Goal: Task Accomplishment & Management: Use online tool/utility

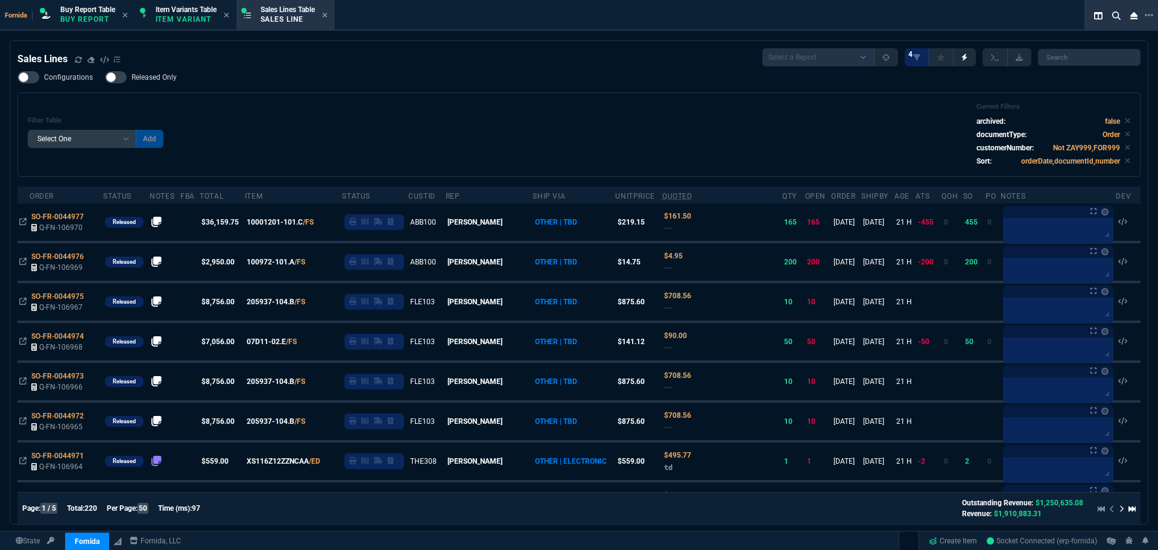
select select "1: BROV"
select select
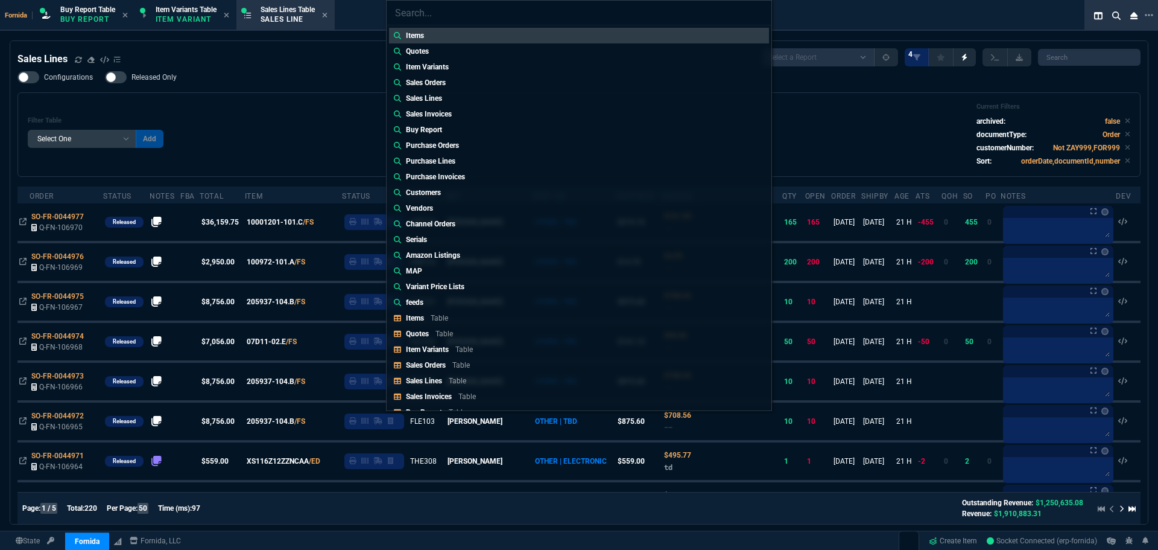
type input "Quotes: Q-FN-105719"
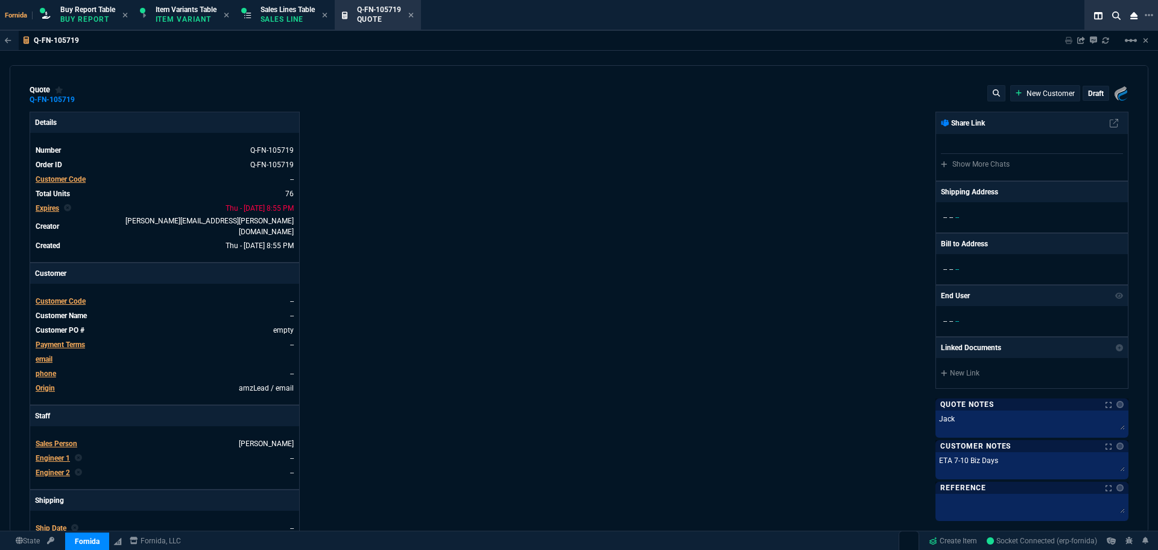
type input "13"
type input "105"
type input "11"
type input "30"
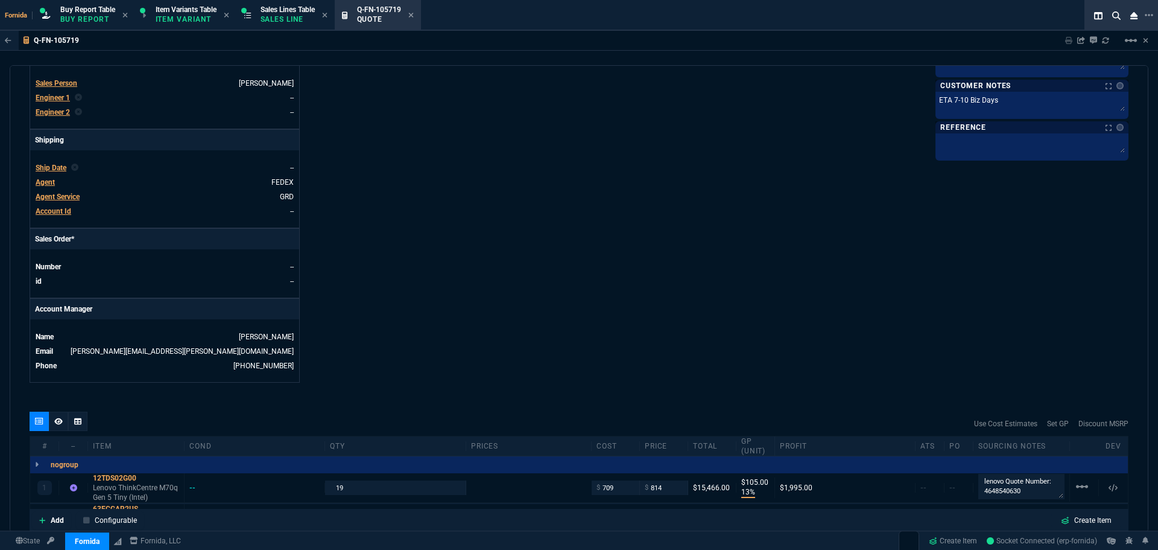
scroll to position [483, 0]
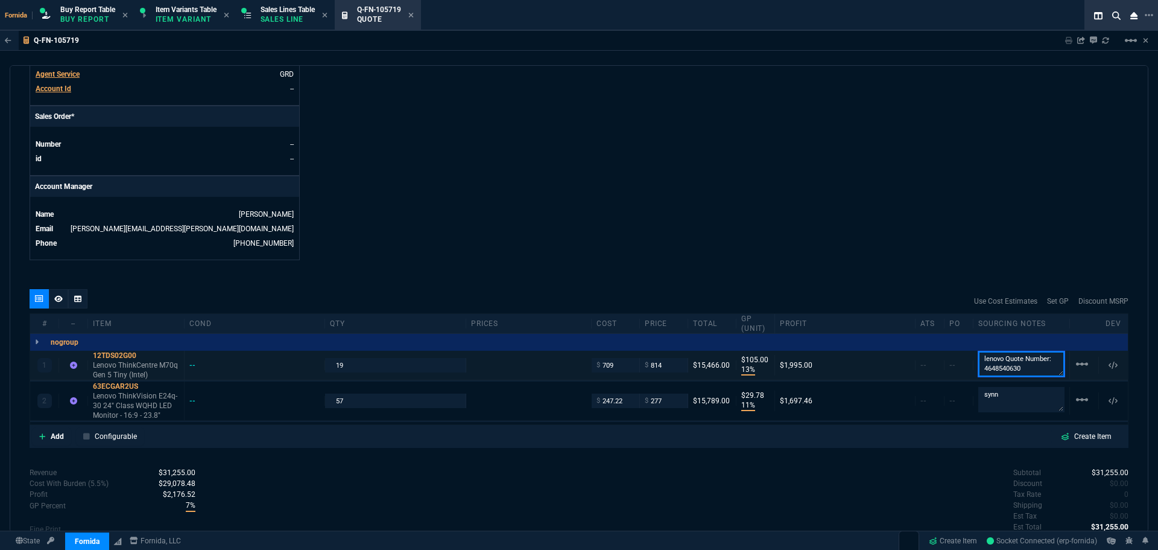
drag, startPoint x: 1018, startPoint y: 348, endPoint x: 1027, endPoint y: 355, distance: 11.7
click at [1018, 351] on textarea "lenovo Quote Number: 4648540630" at bounding box center [1022, 363] width 86 height 25
drag, startPoint x: 1027, startPoint y: 361, endPoint x: 942, endPoint y: 363, distance: 85.7
click at [942, 363] on div "1 12TDS02G00 Lenovo ThinkCentre M70q Gen 5 Tiny (Intel) -- 19 $ 709 $ 814 $15,4…" at bounding box center [579, 366] width 1098 height 30
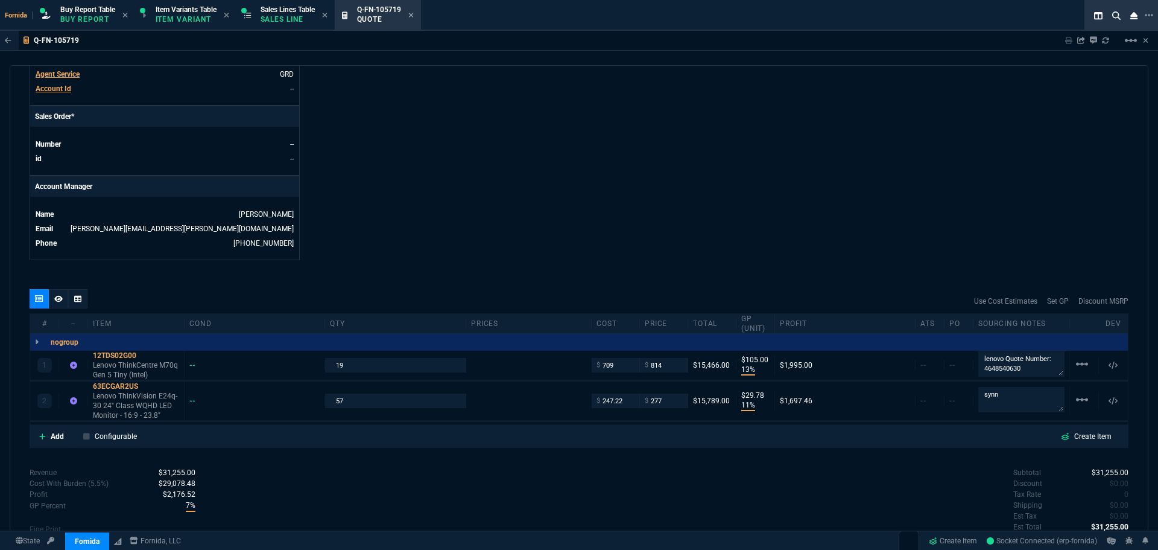
scroll to position [0, 0]
drag, startPoint x: 304, startPoint y: 13, endPoint x: 416, endPoint y: 22, distance: 112.6
click at [304, 13] on span "Sales Lines Table" at bounding box center [288, 9] width 54 height 8
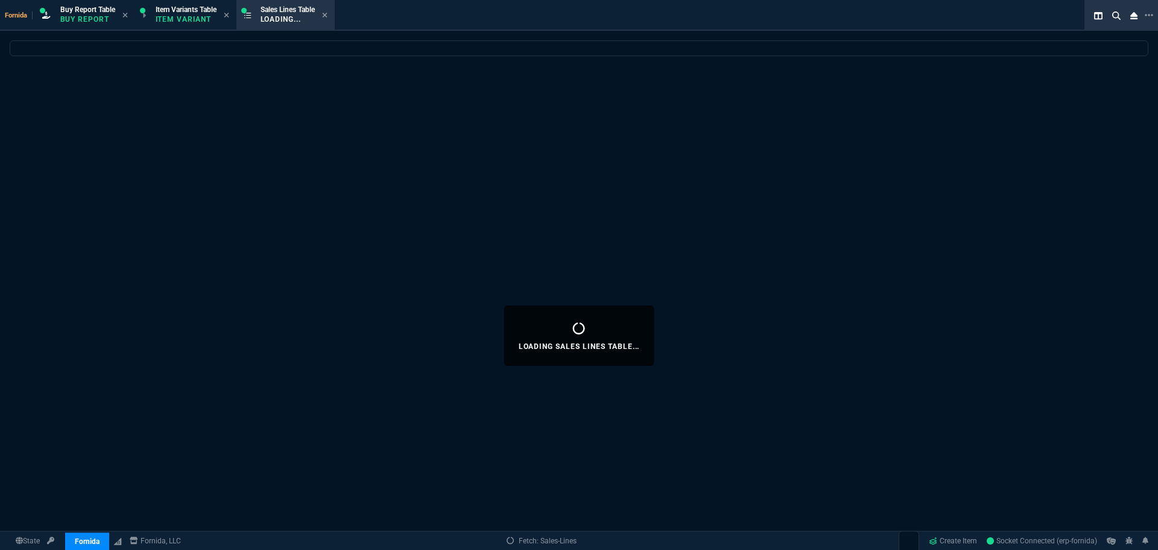
select select
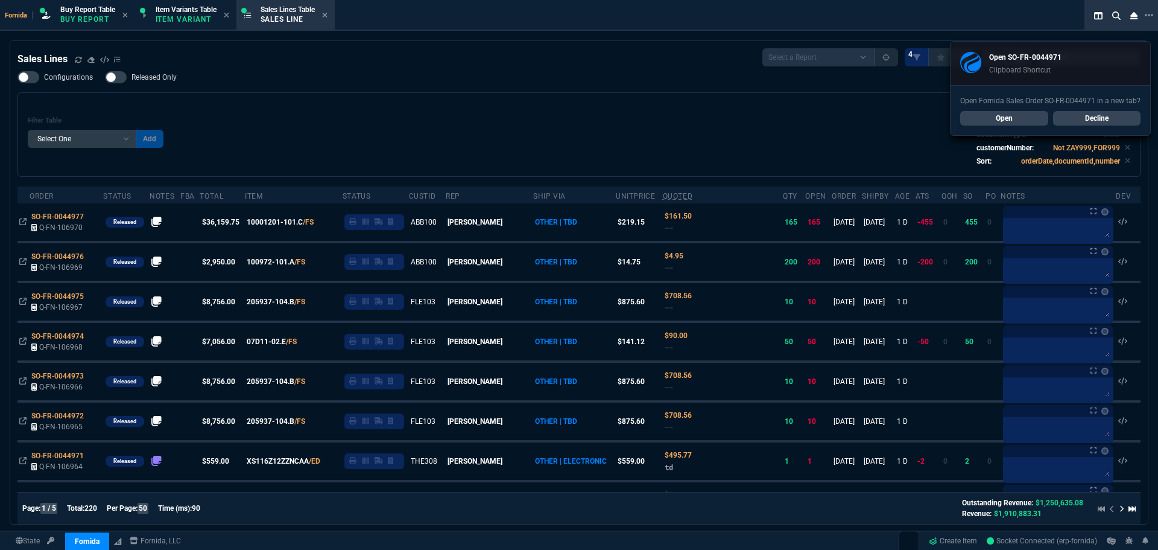
click at [378, 60] on div "Sales Lines Select a Report NEW QUERY SonicWall Sale AMZ (MTD) NEW QUERY INS100…" at bounding box center [578, 57] width 1123 height 18
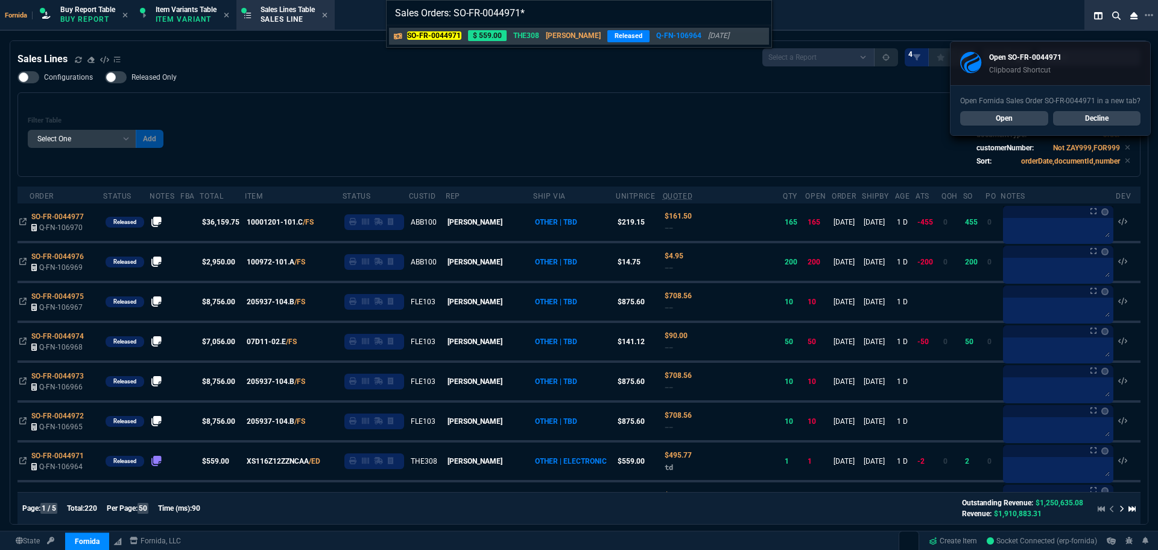
type input "Sales Orders: SO-FR-0044971"
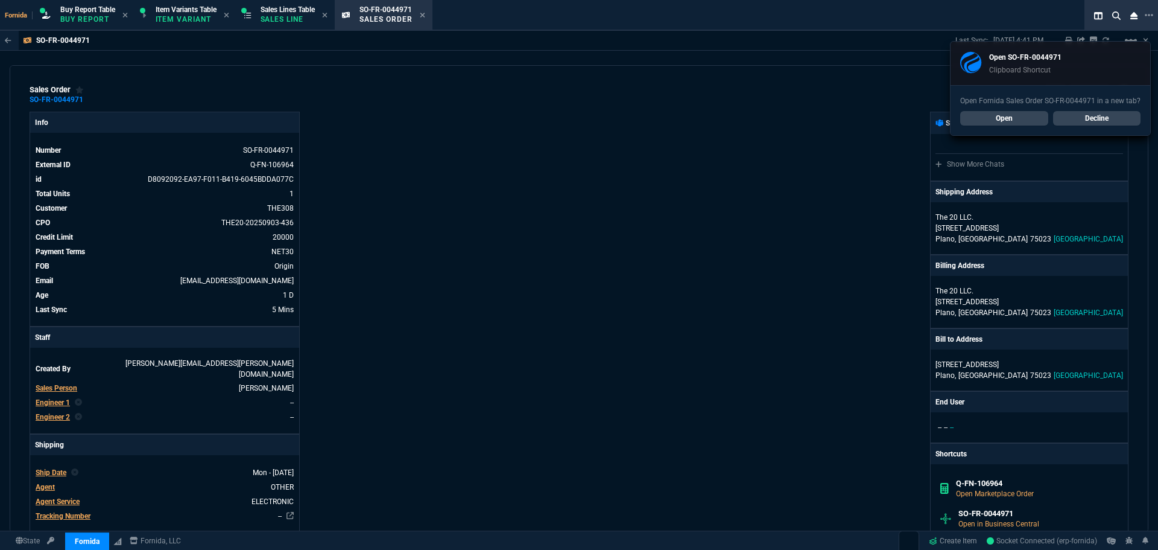
drag, startPoint x: 1079, startPoint y: 119, endPoint x: 1058, endPoint y: 119, distance: 21.1
click at [1079, 119] on link "Decline" at bounding box center [1097, 118] width 88 height 14
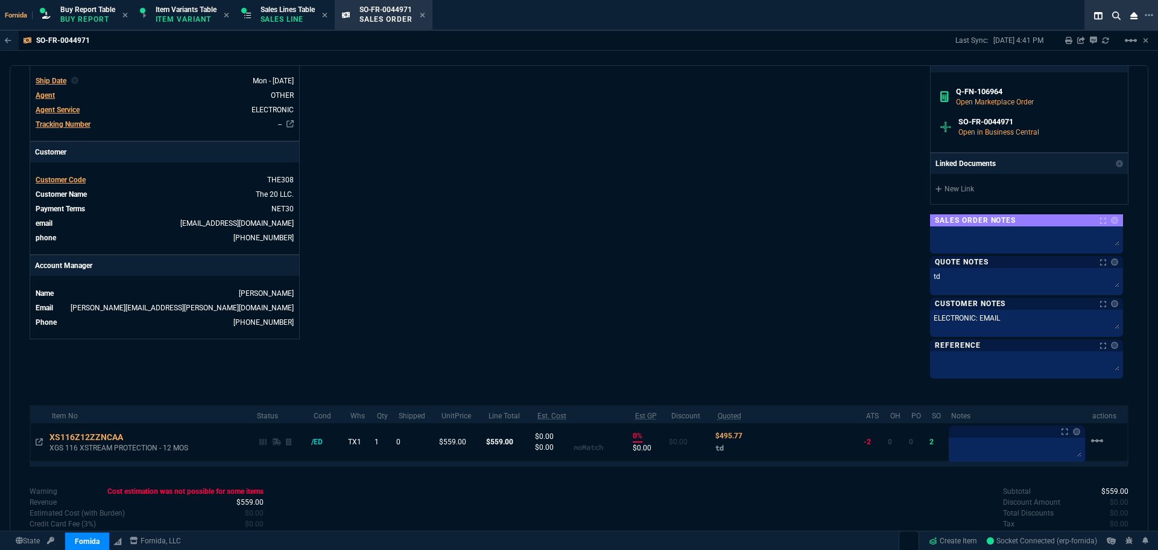
scroll to position [440, 0]
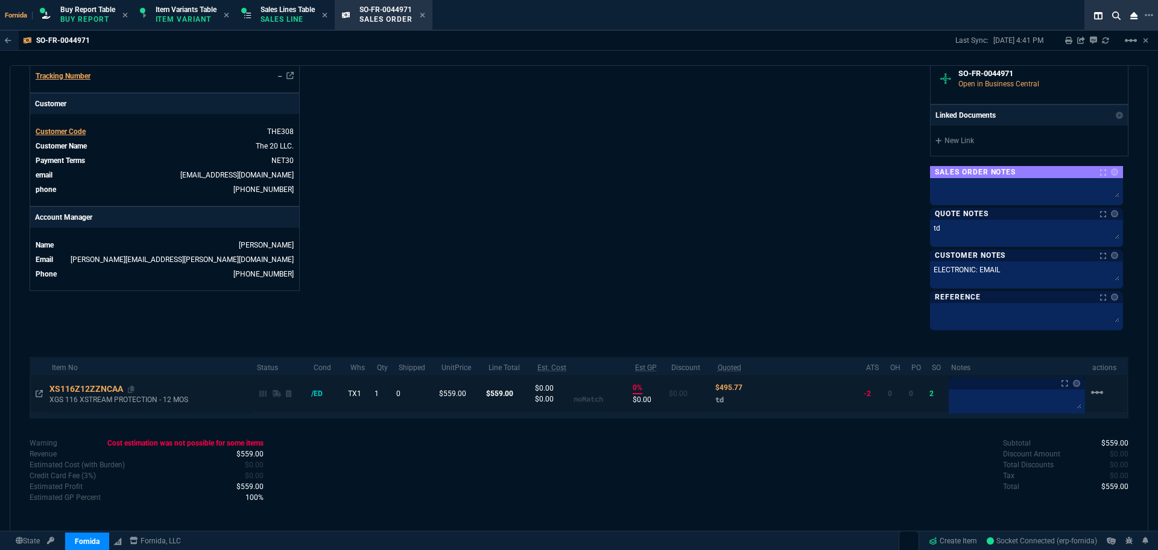
click at [51, 393] on div "XS116Z12ZZNCAA" at bounding box center [91, 388] width 85 height 12
click at [40, 393] on icon at bounding box center [39, 393] width 7 height 7
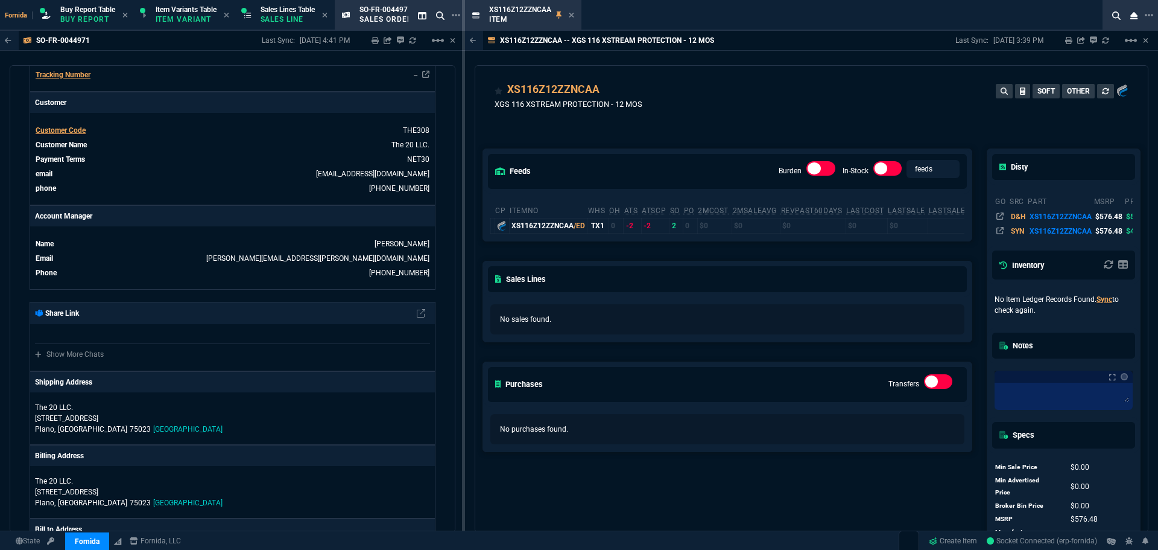
scroll to position [0, 0]
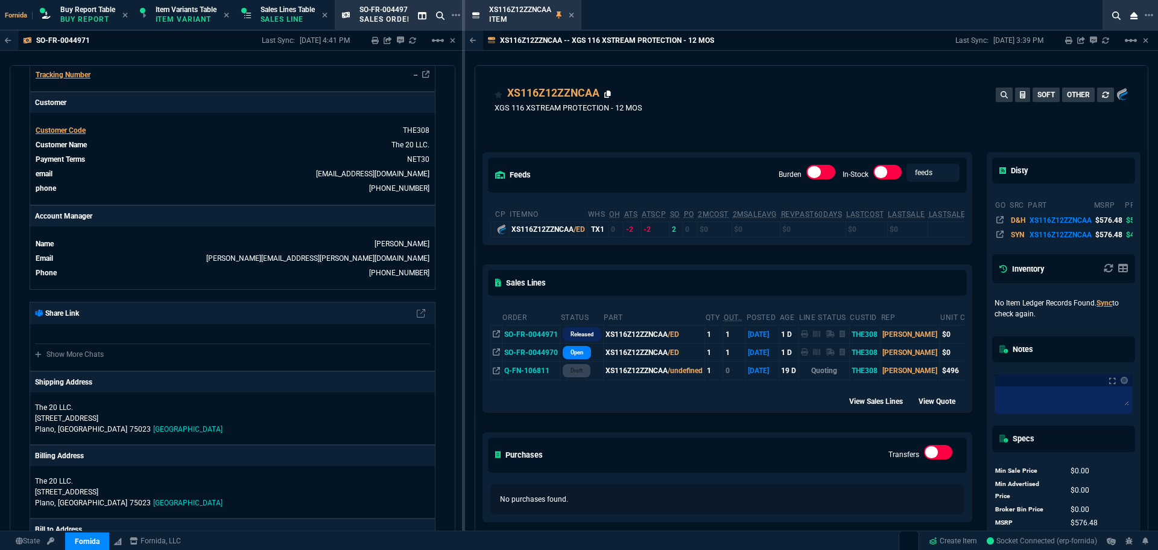
click at [603, 92] on div "XS116Z12ZZNCAA" at bounding box center [559, 93] width 104 height 16
click at [609, 92] on icon at bounding box center [607, 93] width 7 height 7
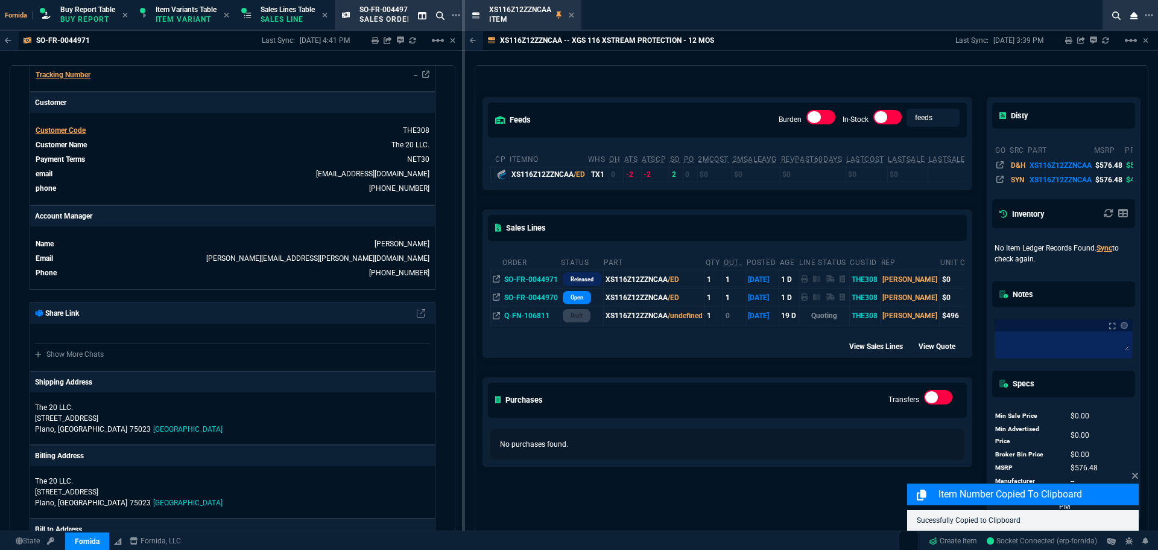
scroll to position [181, 0]
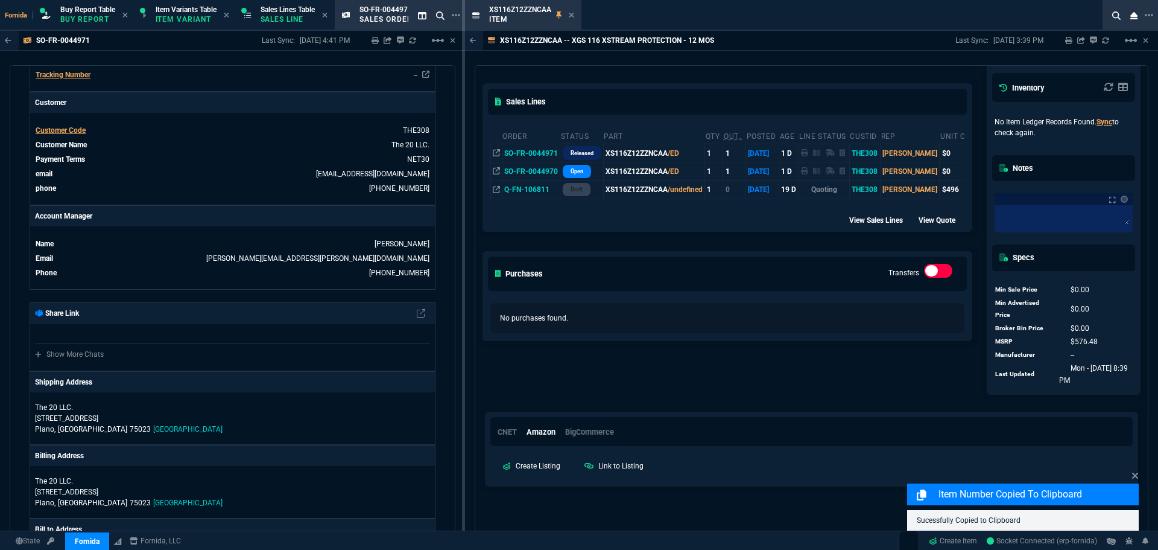
click at [573, 17] on icon at bounding box center [571, 14] width 5 height 7
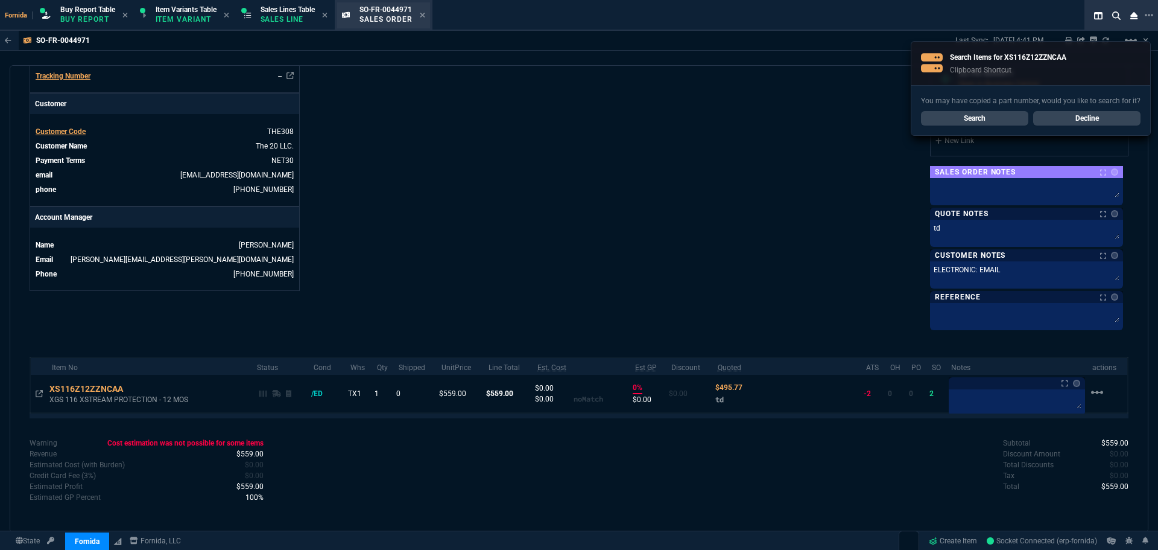
drag, startPoint x: 287, startPoint y: 13, endPoint x: 406, endPoint y: 21, distance: 119.1
click at [288, 12] on span "Sales Lines Table" at bounding box center [288, 9] width 54 height 8
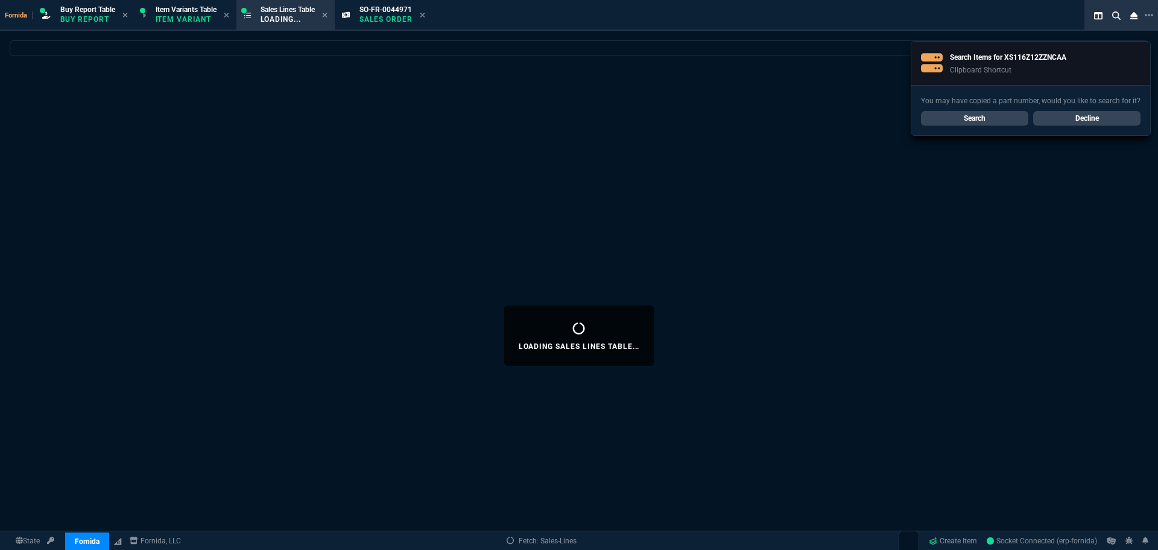
click at [423, 17] on div "SO-FR-0044971 Sales Order" at bounding box center [393, 15] width 66 height 21
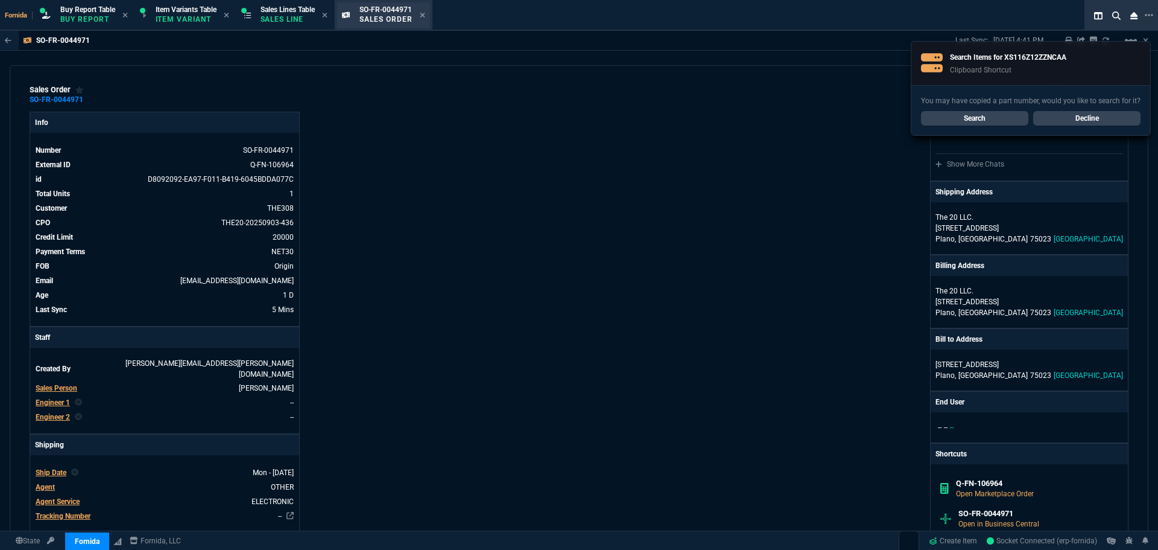
click at [276, 1] on section "Sales Lines Table Sales Line" at bounding box center [285, 15] width 98 height 31
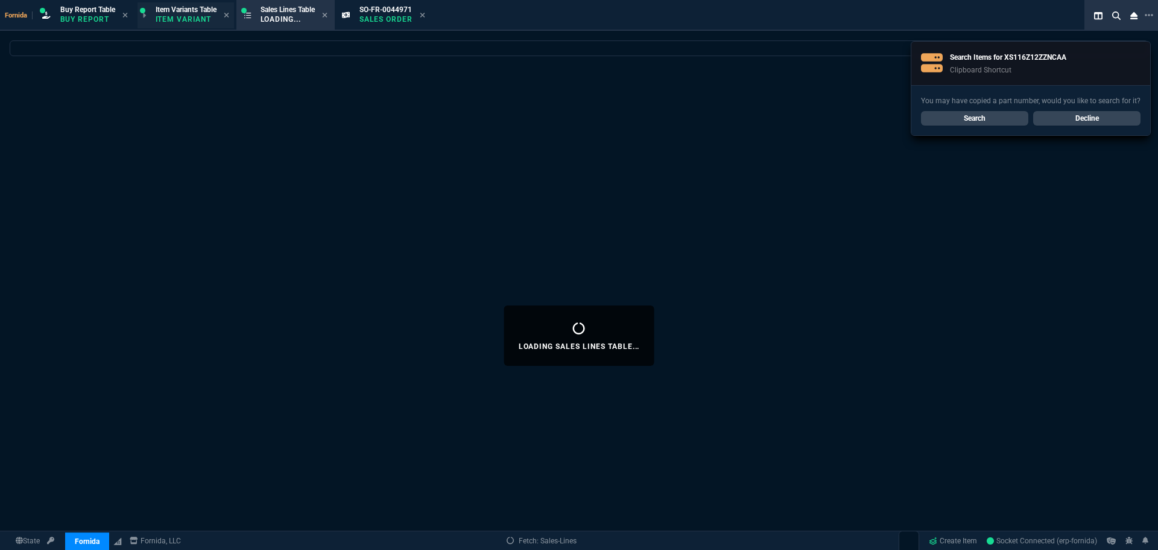
click at [425, 14] on icon at bounding box center [422, 15] width 5 height 5
select select
